Goal: Find specific page/section: Find specific page/section

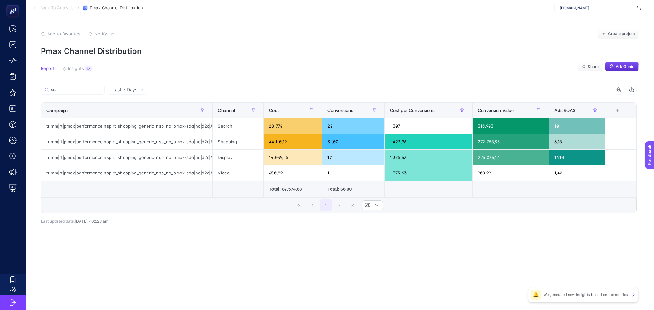
click at [63, 90] on input "sda" at bounding box center [72, 89] width 43 height 5
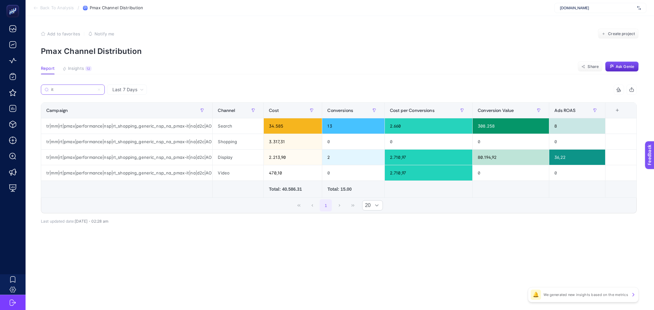
click at [83, 91] on input "it" at bounding box center [72, 89] width 43 height 5
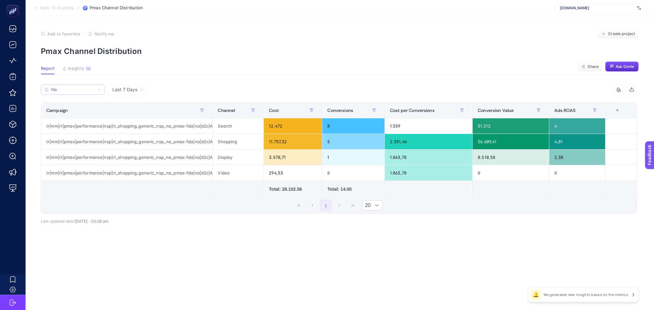
click at [67, 93] on label "fda" at bounding box center [73, 90] width 64 height 10
click at [0, 0] on input "Search" at bounding box center [0, 0] width 0 height 0
click at [67, 93] on label "fda" at bounding box center [73, 90] width 64 height 10
click at [0, 0] on input "Search" at bounding box center [0, 0] width 0 height 0
click at [67, 91] on input "fda" at bounding box center [75, 89] width 50 height 5
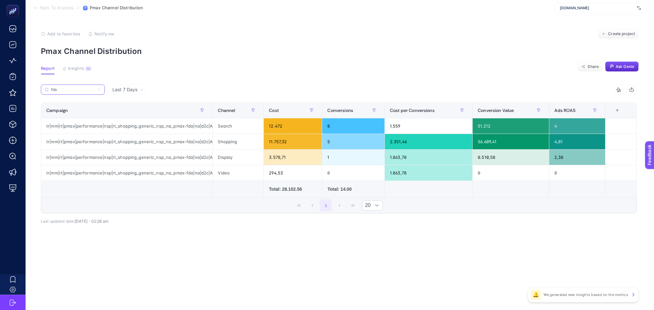
click at [67, 91] on input "fda" at bounding box center [72, 89] width 43 height 5
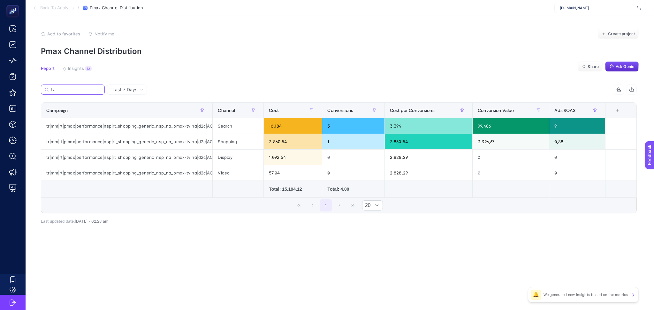
type input "tv"
